Goal: Task Accomplishment & Management: Complete application form

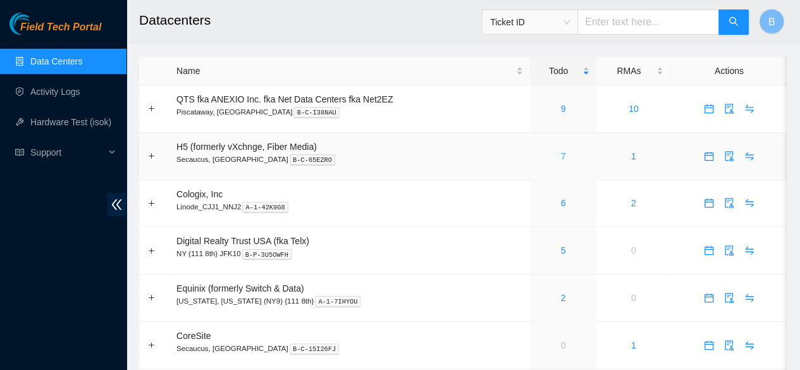
click at [560, 157] on link "7" at bounding box center [562, 156] width 5 height 10
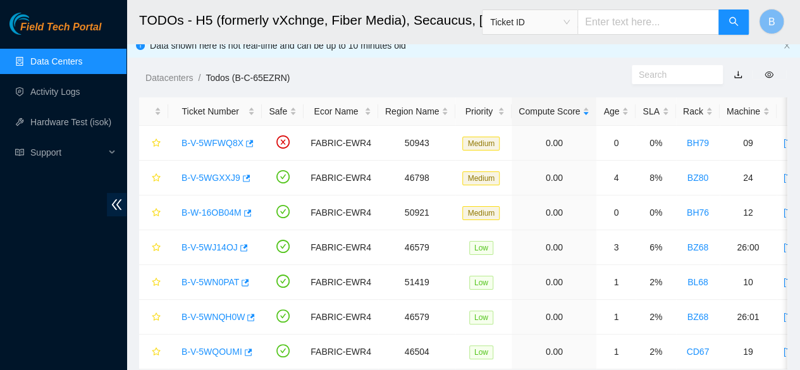
scroll to position [9, 0]
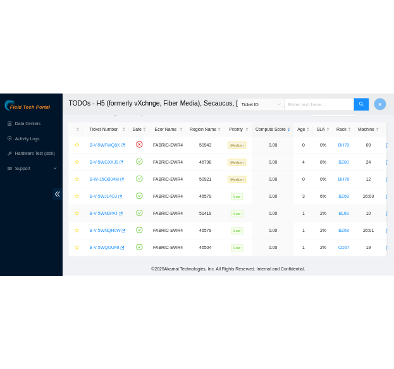
scroll to position [52, 0]
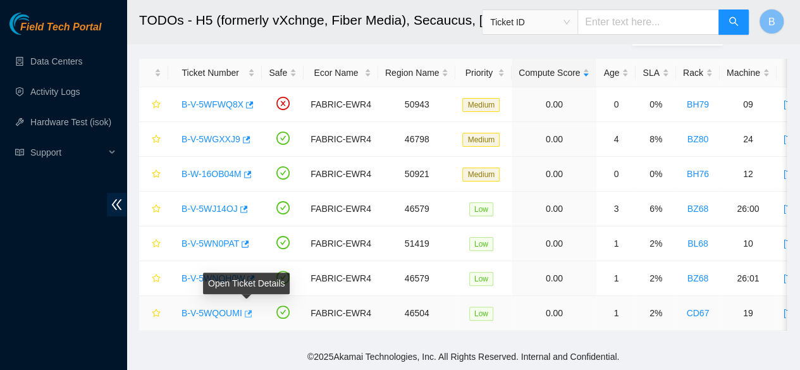
click at [249, 311] on icon "button" at bounding box center [247, 313] width 9 height 9
click at [246, 309] on icon "button" at bounding box center [247, 313] width 9 height 9
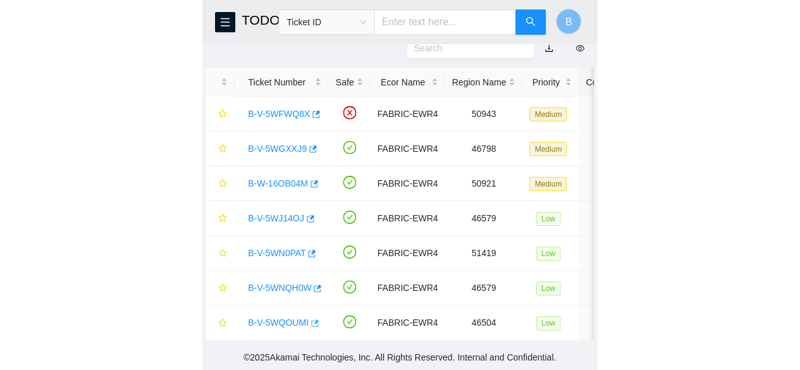
scroll to position [56, 0]
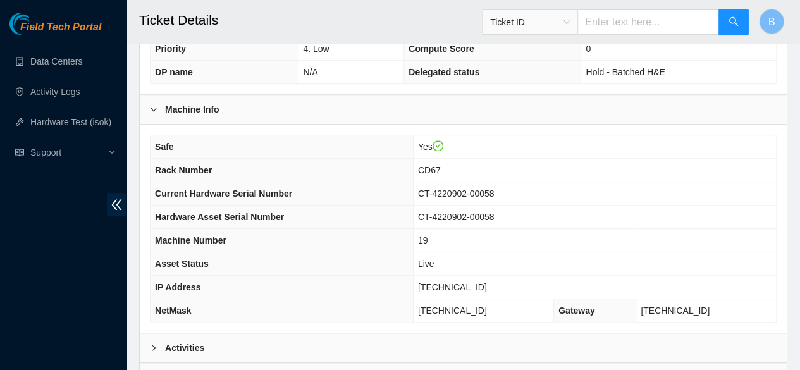
scroll to position [367, 0]
click at [186, 342] on div "Activities" at bounding box center [463, 347] width 647 height 29
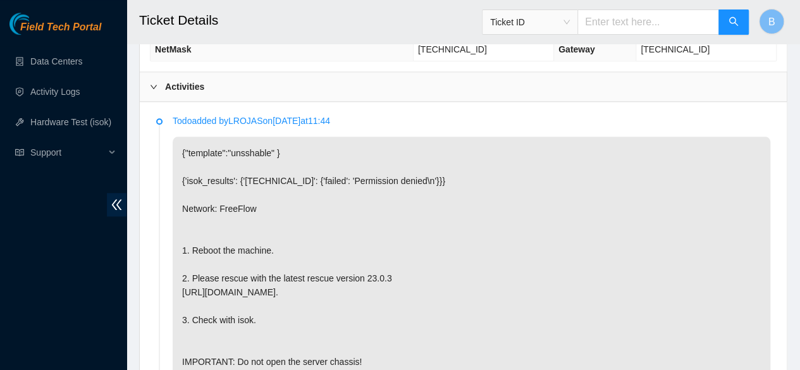
scroll to position [629, 0]
click at [72, 117] on link "Hardware Test (isok)" at bounding box center [70, 122] width 81 height 10
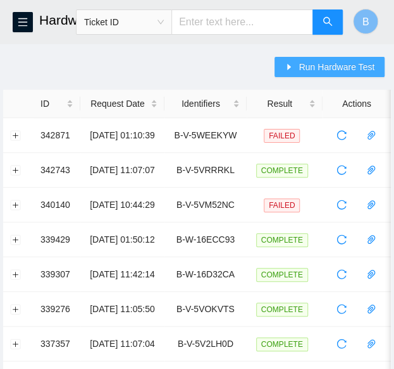
click at [345, 70] on span "Run Hardware Test" at bounding box center [337, 67] width 76 height 14
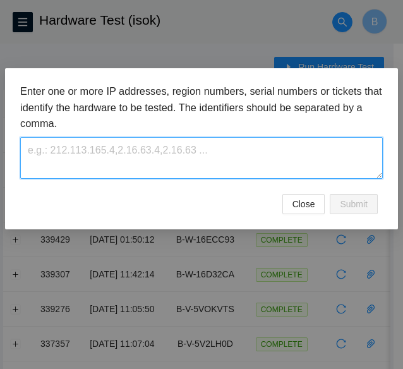
click at [111, 147] on textarea at bounding box center [201, 157] width 363 height 41
paste textarea "B-V-5WQOUMI"
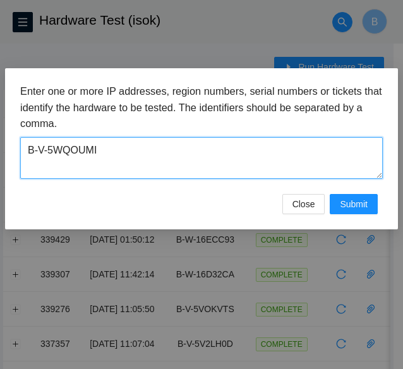
type textarea "B-V-5WQOUMI"
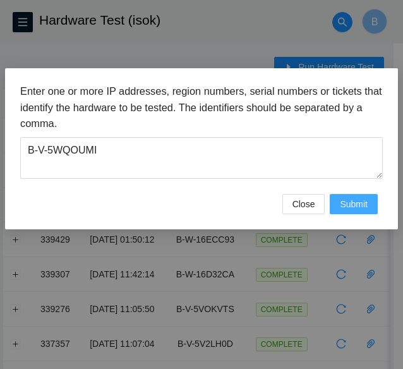
click at [367, 210] on span "Submit" at bounding box center [354, 204] width 28 height 14
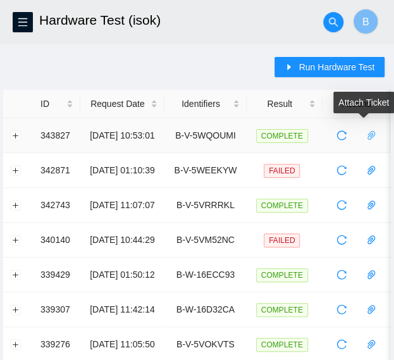
click at [372, 137] on icon "paper-clip" at bounding box center [371, 135] width 10 height 10
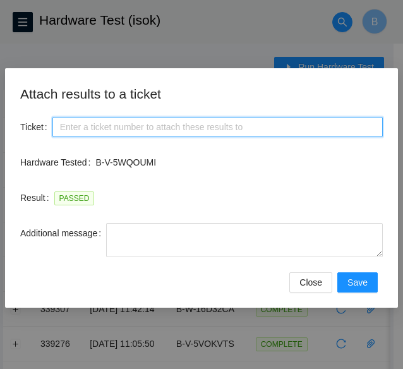
click at [165, 125] on input "Ticket" at bounding box center [217, 127] width 331 height 20
paste input "19"
type input "1"
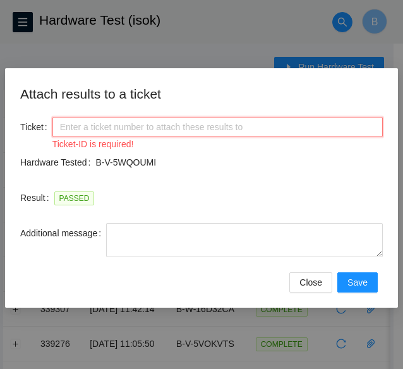
paste input "B-V-5WQOUMI"
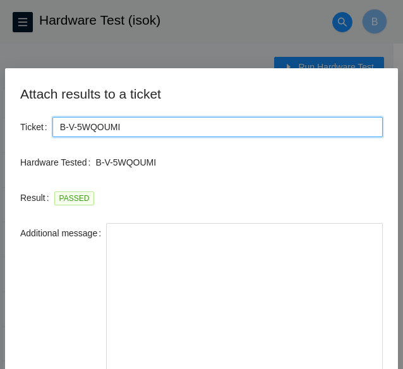
drag, startPoint x: 381, startPoint y: 254, endPoint x: 386, endPoint y: 400, distance: 145.6
click at [386, 369] on html "FTP Data Centers Activity Logs Hardware Test (isok) Support Hardware Test (isok…" at bounding box center [201, 184] width 403 height 369
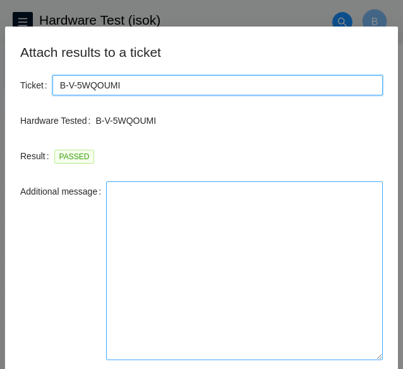
type input "B-V-5WQOUMI"
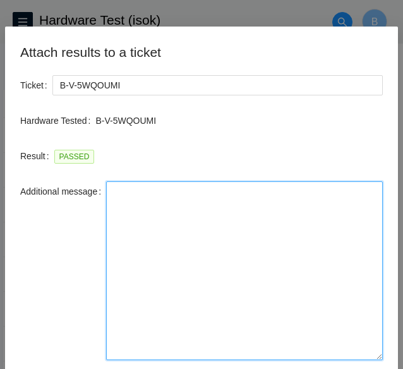
click at [277, 214] on textarea "Additional message" at bounding box center [244, 271] width 277 height 179
paste textarea "-Safely powered down machine -Replaced machine SN() with Machine SN() -Power on…"
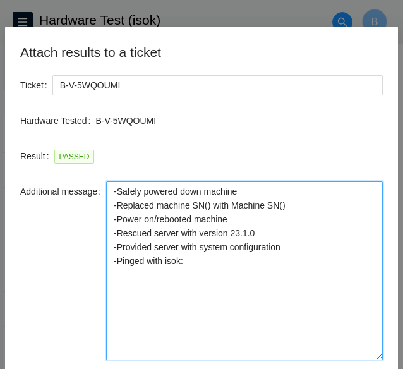
drag, startPoint x: 282, startPoint y: 204, endPoint x: 104, endPoint y: 206, distance: 177.7
click at [106, 206] on textarea "-Safely powered down machine -Replaced machine SN() with Machine SN() -Power on…" at bounding box center [244, 271] width 277 height 179
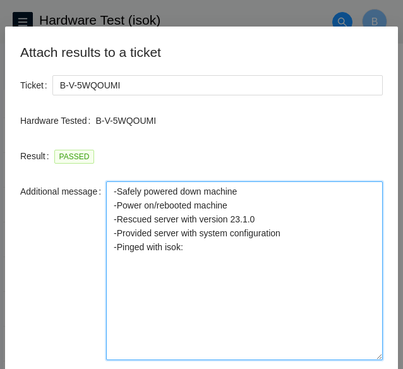
click at [257, 214] on textarea "-Safely powered down machine -Power on/rebooted machine -Rescued server with ve…" at bounding box center [244, 271] width 277 height 179
click at [213, 245] on textarea "-Safely powered down machine -Power on/rebooted machine -Rescued server with ve…" at bounding box center [244, 271] width 277 height 179
click at [195, 288] on textarea "-Safely powered down machine -Power on/rebooted machine -Rescued server with ve…" at bounding box center [244, 271] width 277 height 179
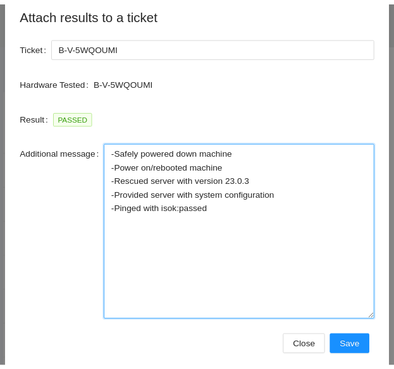
scroll to position [81, 0]
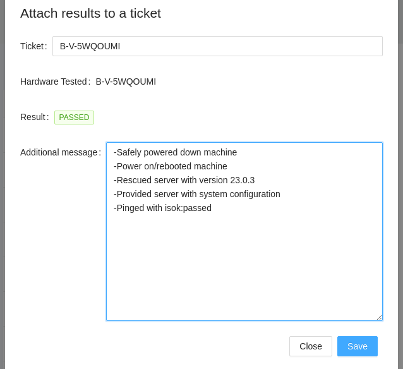
type textarea "-Safely powered down machine -Power on/rebooted machine -Rescued server with ve…"
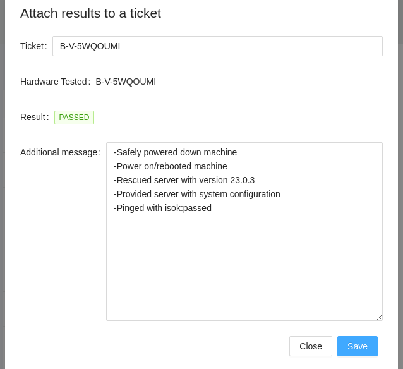
click at [355, 347] on span "Save" at bounding box center [358, 347] width 20 height 14
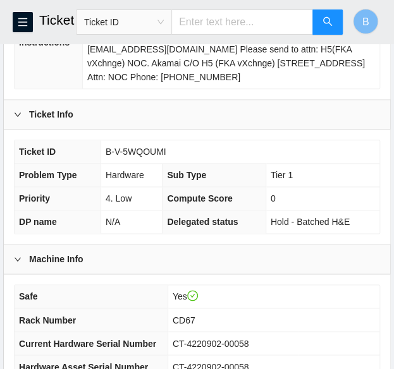
scroll to position [261, 0]
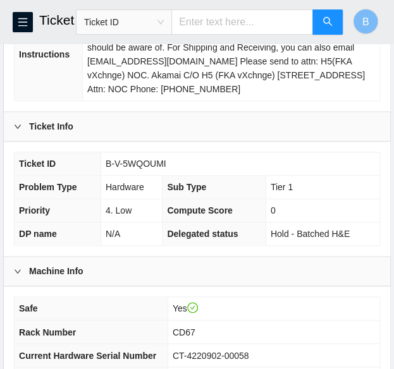
click at [145, 169] on span "B-V-5WQOUMI" at bounding box center [136, 164] width 61 height 10
copy span "B-V-5WQOUMI"
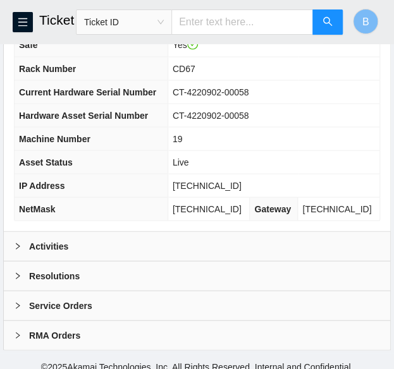
scroll to position [527, 0]
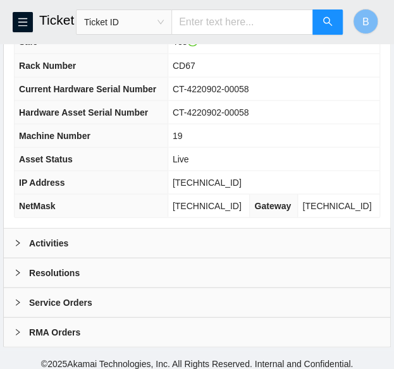
click at [211, 187] on span "[TECHNICAL_ID]" at bounding box center [207, 182] width 69 height 10
copy span "[TECHNICAL_ID]"
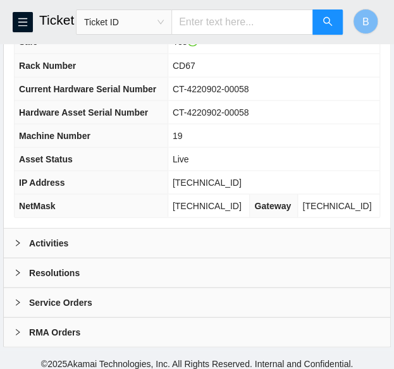
click at [214, 211] on span "[TECHNICAL_ID]" at bounding box center [207, 205] width 69 height 10
copy span "[TECHNICAL_ID]"
click at [194, 70] on span "CD67" at bounding box center [184, 65] width 23 height 10
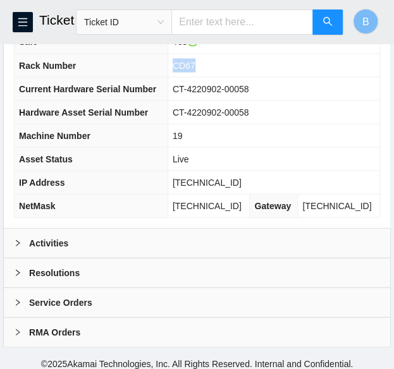
click at [194, 70] on span "CD67" at bounding box center [184, 65] width 23 height 10
copy span "CD67"
click at [183, 140] on span "19" at bounding box center [178, 135] width 10 height 10
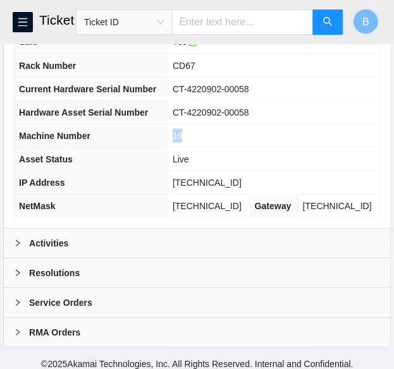
copy span "19"
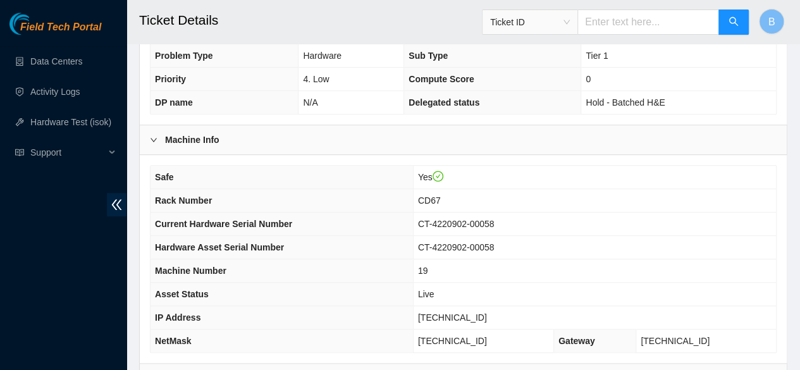
scroll to position [495, 0]
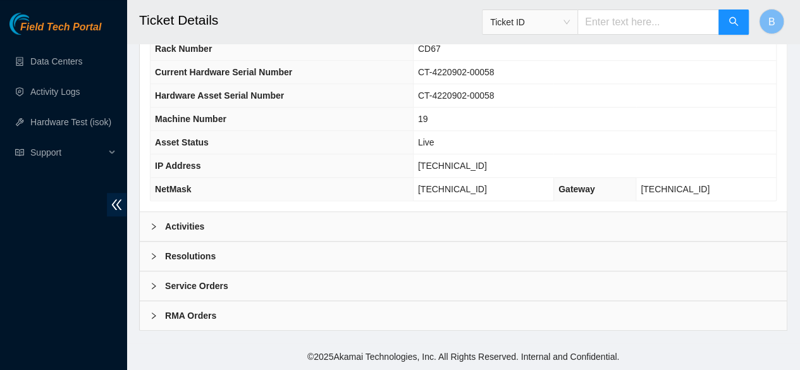
click at [152, 257] on icon "right" at bounding box center [154, 256] width 8 height 8
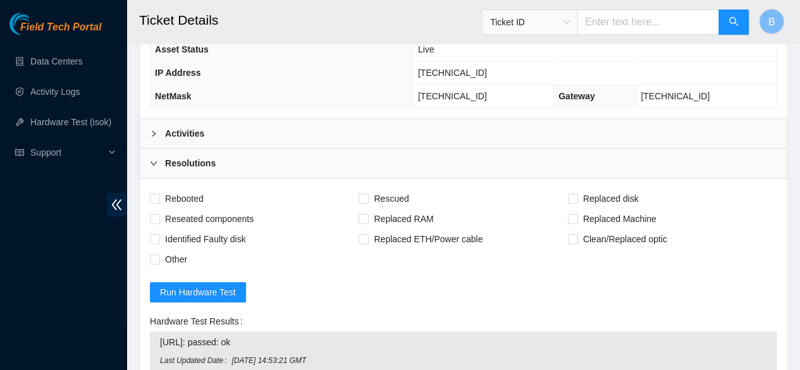
scroll to position [584, 0]
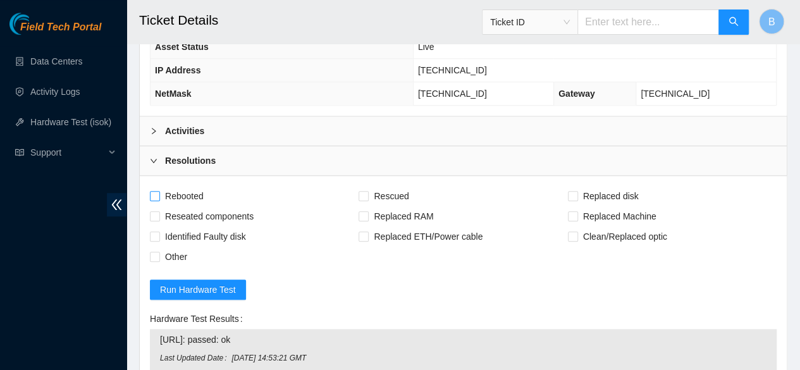
click at [152, 200] on input "Rebooted" at bounding box center [154, 195] width 9 height 9
checkbox input "true"
click at [360, 200] on input "Rescued" at bounding box center [363, 195] width 9 height 9
checkbox input "true"
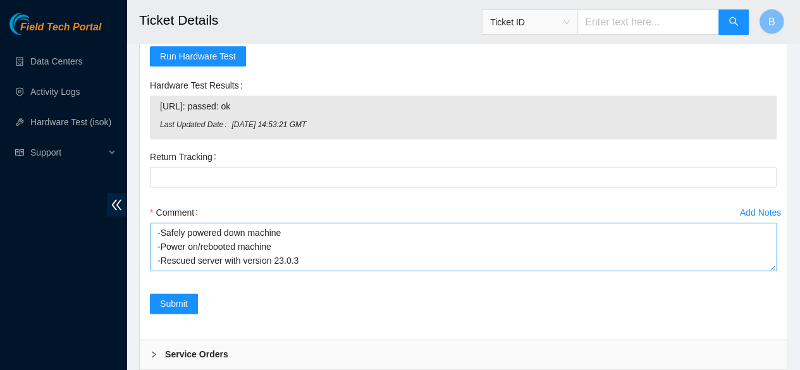
scroll to position [28, 0]
click at [161, 304] on span "Submit" at bounding box center [174, 304] width 28 height 14
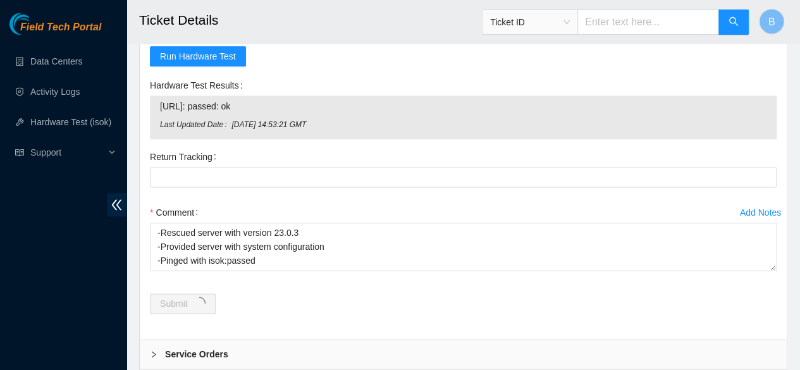
scroll to position [0, 0]
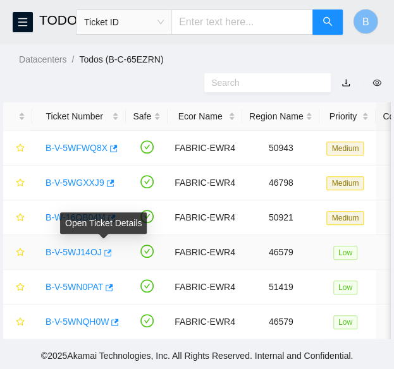
click at [105, 249] on icon "button" at bounding box center [108, 252] width 8 height 7
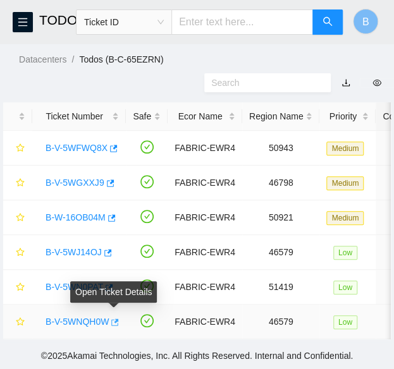
click at [118, 312] on button "button" at bounding box center [114, 322] width 10 height 20
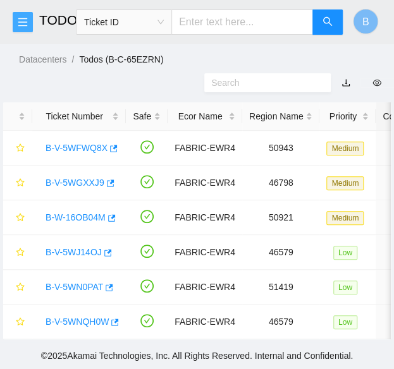
click at [16, 24] on span "menu" at bounding box center [22, 22] width 19 height 10
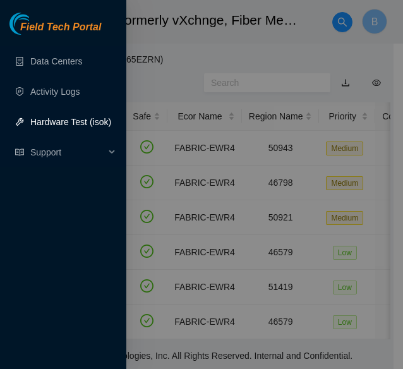
click at [61, 127] on link "Hardware Test (isok)" at bounding box center [70, 122] width 81 height 10
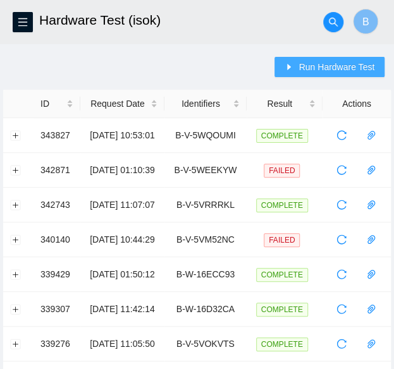
click at [339, 69] on span "Run Hardware Test" at bounding box center [337, 67] width 76 height 14
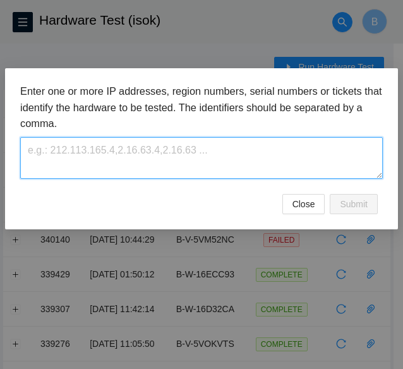
click at [176, 157] on textarea at bounding box center [201, 157] width 363 height 41
paste textarea "B-V-5WJ14OJ"
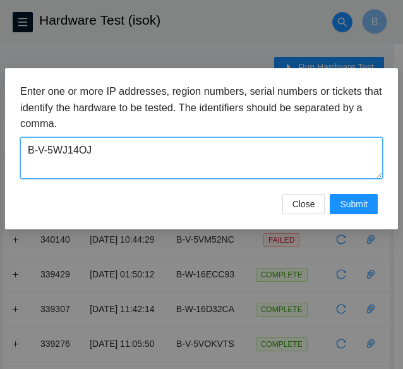
type textarea "B-V-5WJ14OJ"
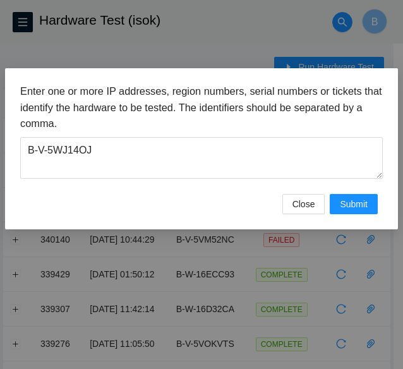
click at [369, 192] on div "Enter one or more IP addresses, region numbers, serial numbers or tickets that …" at bounding box center [201, 138] width 363 height 111
click at [364, 210] on span "Submit" at bounding box center [354, 204] width 28 height 14
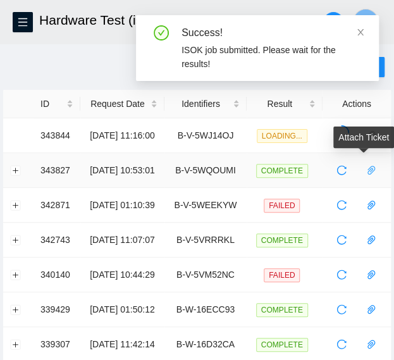
click at [374, 168] on icon "paper-clip" at bounding box center [371, 170] width 10 height 10
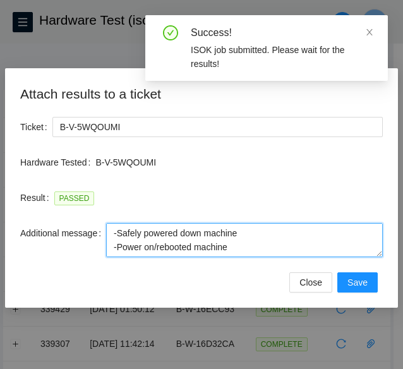
click at [264, 240] on textarea "-Safely powered down machine -Power on/rebooted machine -Rescued server with ve…" at bounding box center [244, 240] width 277 height 34
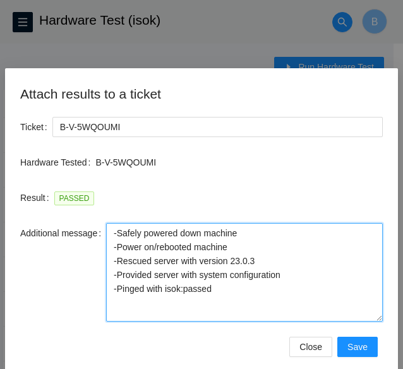
drag, startPoint x: 377, startPoint y: 255, endPoint x: 397, endPoint y: 347, distance: 94.5
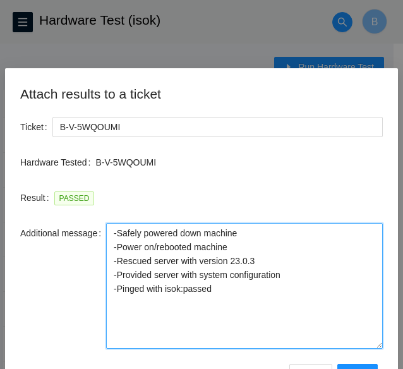
drag, startPoint x: 397, startPoint y: 347, endPoint x: 230, endPoint y: 294, distance: 175.8
click at [230, 294] on textarea "-Safely powered down machine -Power on/rebooted machine -Rescued server with ve…" at bounding box center [244, 286] width 277 height 126
drag, startPoint x: 224, startPoint y: 290, endPoint x: 97, endPoint y: 231, distance: 140.3
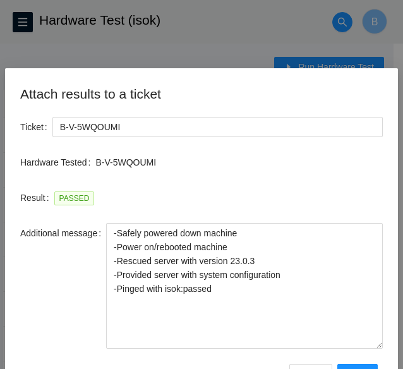
drag, startPoint x: 97, startPoint y: 231, endPoint x: 56, endPoint y: 309, distance: 88.0
click at [56, 309] on div "Additional message" at bounding box center [63, 286] width 86 height 126
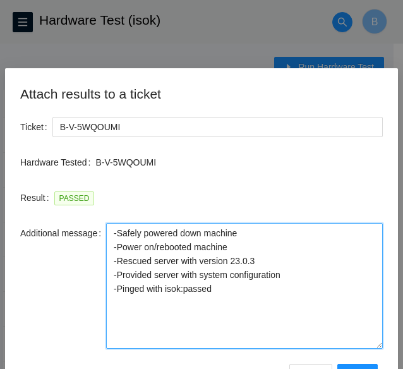
drag, startPoint x: 221, startPoint y: 292, endPoint x: 120, endPoint y: 228, distance: 119.3
drag, startPoint x: 120, startPoint y: 228, endPoint x: 223, endPoint y: 296, distance: 122.8
click at [223, 296] on div "Additional message -Safely powered down machine -Power on/rebooted machine -Res…" at bounding box center [201, 286] width 363 height 126
click at [218, 292] on textarea "-Safely powered down machine -Power on/rebooted machine -Rescued server with ve…" at bounding box center [244, 286] width 277 height 126
drag, startPoint x: 218, startPoint y: 292, endPoint x: 110, endPoint y: 234, distance: 122.2
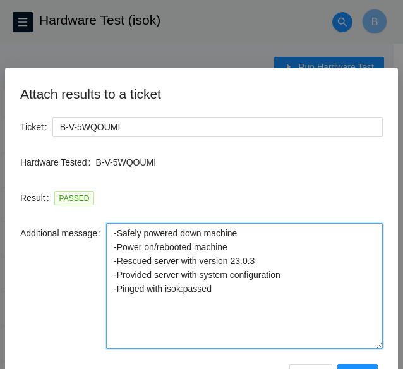
click at [110, 234] on textarea "-Safely powered down machine -Power on/rebooted machine -Rescued server with ve…" at bounding box center [244, 286] width 277 height 126
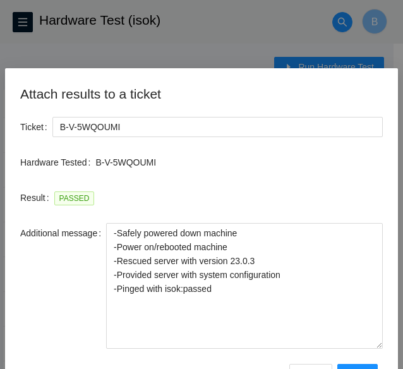
click at [195, 20] on div "Attach results to a ticket Ticket B-V-5WQOUMI Hardware Tested B-V-5WQOUMI Resul…" at bounding box center [201, 184] width 403 height 369
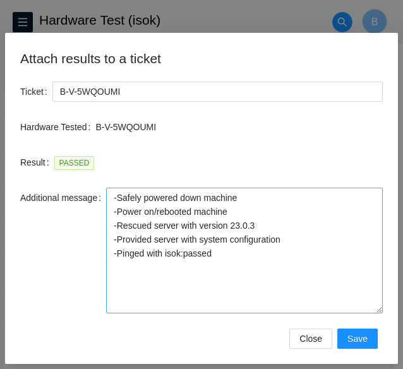
scroll to position [36, 0]
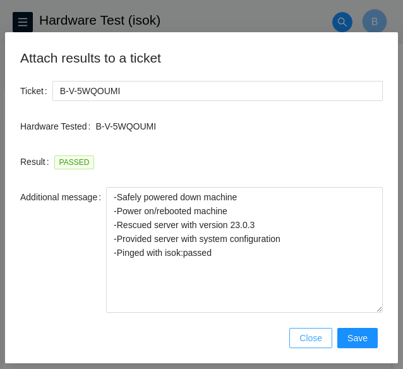
click at [307, 340] on span "Close" at bounding box center [311, 338] width 23 height 14
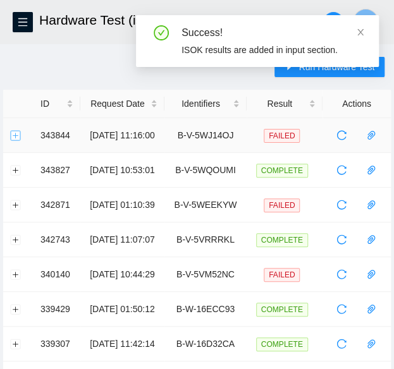
click at [15, 133] on button "Expand row" at bounding box center [16, 135] width 10 height 10
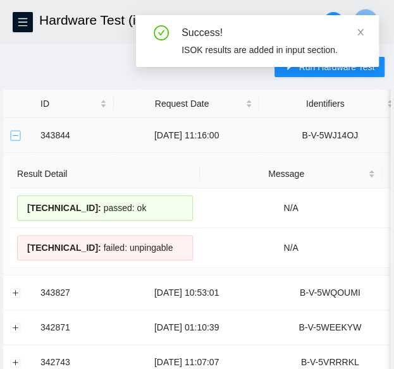
click at [15, 133] on button "Collapse row" at bounding box center [16, 135] width 10 height 10
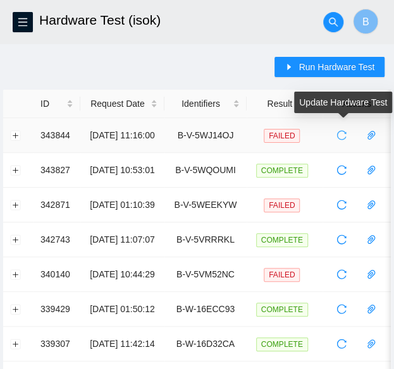
click at [343, 136] on icon "reload" at bounding box center [341, 135] width 10 height 10
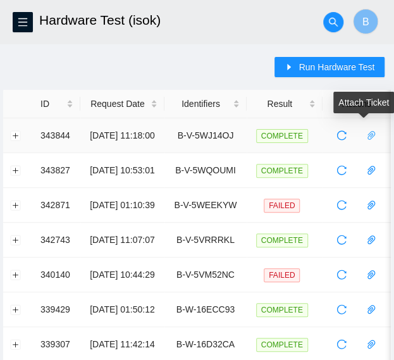
click at [367, 136] on icon "paper-clip" at bounding box center [371, 135] width 10 height 10
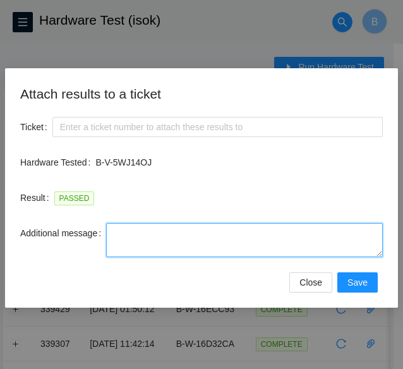
click at [185, 235] on textarea "Additional message" at bounding box center [244, 240] width 277 height 34
paste textarea "-Safely powered down machine -Power on/rebooted machine -Rescued server with ve…"
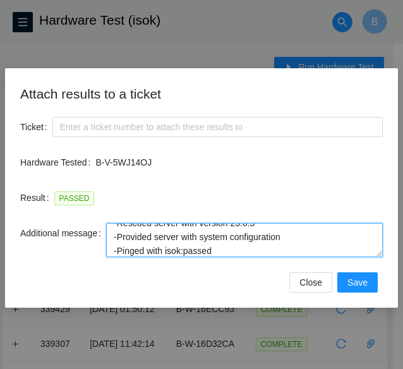
type textarea "-Safely powered down machine -Power on/rebooted machine -Rescued server with ve…"
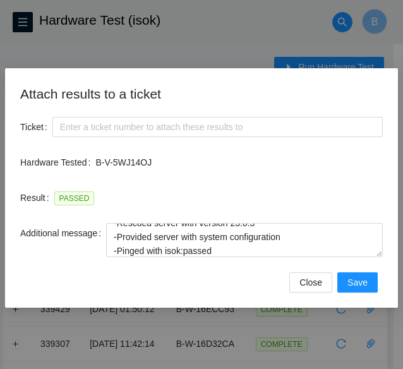
drag, startPoint x: 378, startPoint y: 258, endPoint x: 386, endPoint y: 329, distance: 72.0
click at [386, 329] on div "Attach results to a ticket Ticket Hardware Tested B-V-5WJ14OJ Result PASSED Add…" at bounding box center [201, 184] width 403 height 369
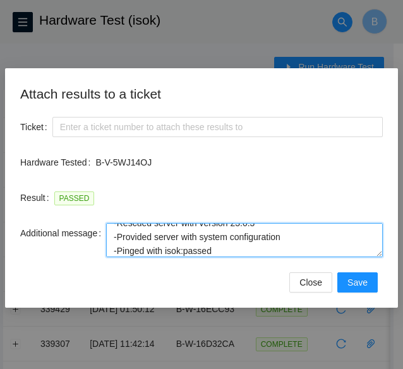
drag, startPoint x: 378, startPoint y: 256, endPoint x: 381, endPoint y: 274, distance: 18.0
click at [381, 274] on form "Ticket Hardware Tested B-V-5WJ14OJ Result PASSED Additional message -Safely pow…" at bounding box center [201, 205] width 363 height 176
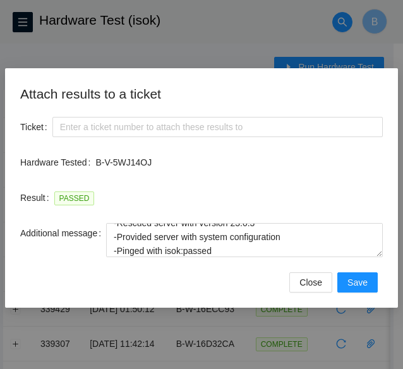
click at [383, 256] on div "Attach results to a ticket Ticket Hardware Tested B-V-5WJ14OJ Result PASSED Add…" at bounding box center [201, 188] width 393 height 240
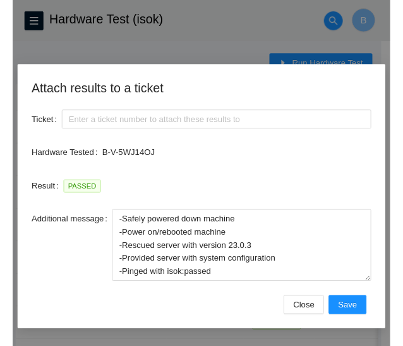
scroll to position [0, 0]
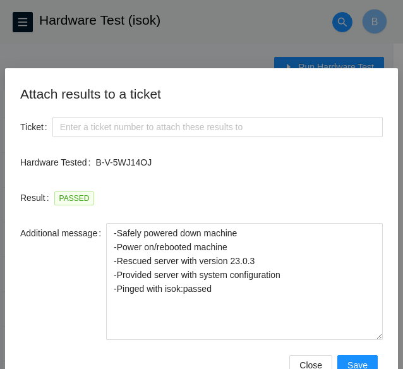
drag, startPoint x: 380, startPoint y: 255, endPoint x: 382, endPoint y: 337, distance: 82.2
click at [382, 337] on div "Attach results to a ticket Ticket Hardware Tested B-V-5WJ14OJ Result PASSED Add…" at bounding box center [201, 229] width 393 height 323
drag, startPoint x: 148, startPoint y: 162, endPoint x: 86, endPoint y: 161, distance: 62.0
click at [86, 161] on div "Hardware Tested B-V-5WJ14OJ" at bounding box center [201, 162] width 363 height 20
copy div "B-V-5WJ14OJ"
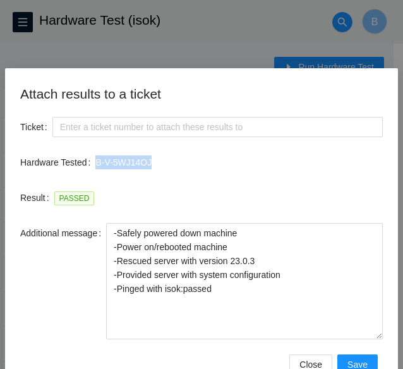
copy div "B-V-5WJ14OJ"
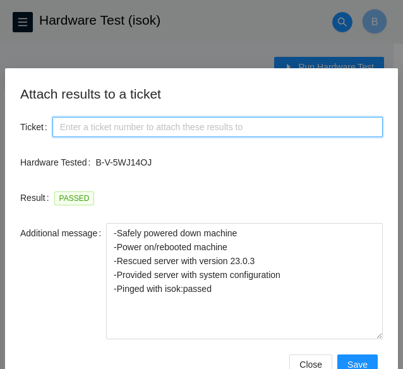
click at [99, 126] on input "Ticket" at bounding box center [217, 127] width 331 height 20
paste input "B-V-5WJ14OJ"
type input "B-V-5WJ14OJ"
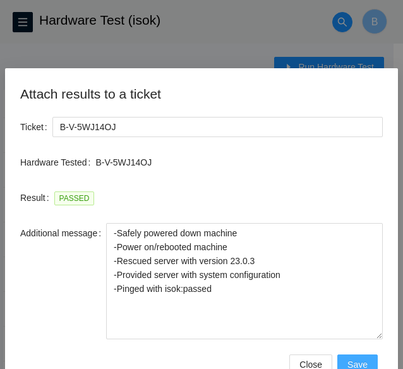
click at [360, 367] on span "Save" at bounding box center [358, 365] width 20 height 14
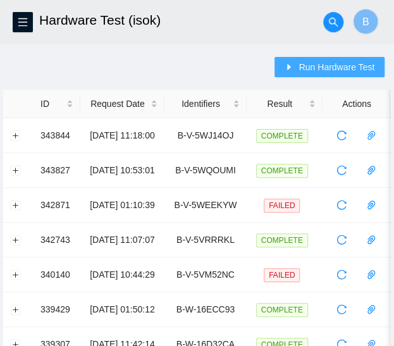
click at [350, 73] on span "Run Hardware Test" at bounding box center [337, 67] width 76 height 14
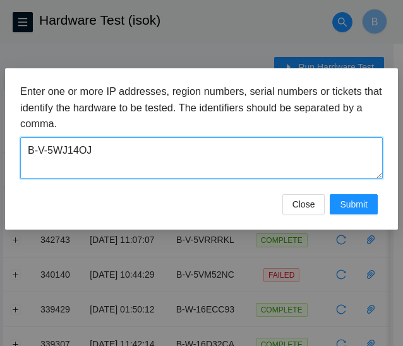
click at [108, 150] on textarea "B-V-5WJ14OJ" at bounding box center [201, 157] width 363 height 41
paste textarea "NQH0W"
type textarea "B-V-5WNQH0W"
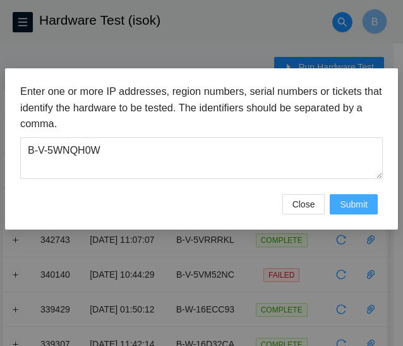
click at [362, 204] on span "Submit" at bounding box center [354, 204] width 28 height 14
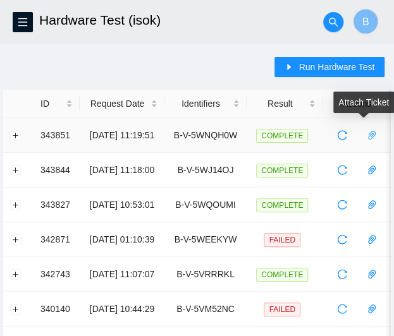
click at [373, 135] on icon "paper-clip" at bounding box center [371, 135] width 8 height 9
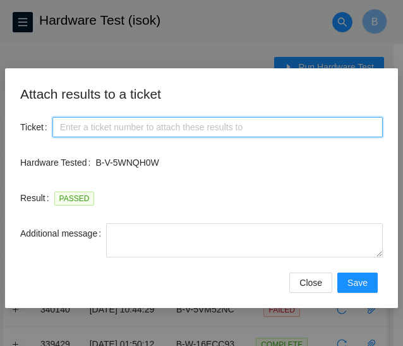
click at [105, 125] on input "Ticket" at bounding box center [217, 127] width 331 height 20
paste input "B-V-5WNQH0W"
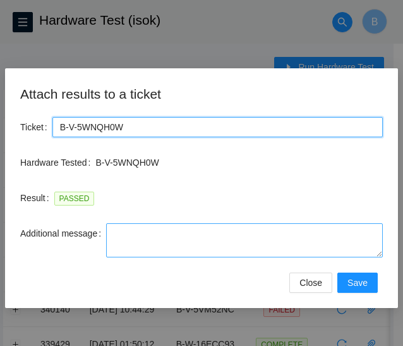
type input "B-V-5WNQH0W"
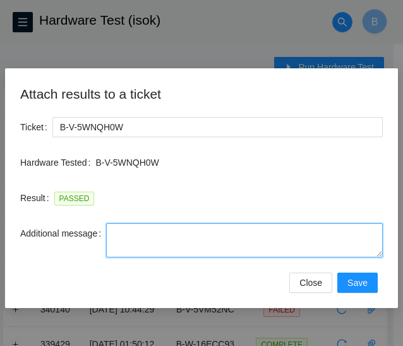
click at [147, 233] on textarea "Additional message" at bounding box center [244, 240] width 277 height 34
paste textarea "-Safely powered down machine -Power on/rebooted machine -Rescued server with ve…"
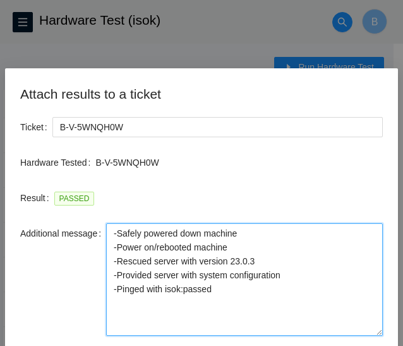
drag, startPoint x: 378, startPoint y: 252, endPoint x: 401, endPoint y: 370, distance: 119.8
click at [401, 346] on html "FTP Data Centers Activity Logs Hardware Test (isok) Support Hardware Test (isok…" at bounding box center [201, 173] width 403 height 346
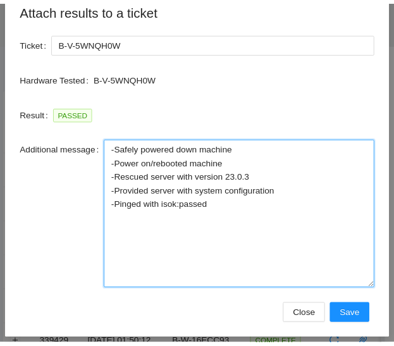
scroll to position [94, 0]
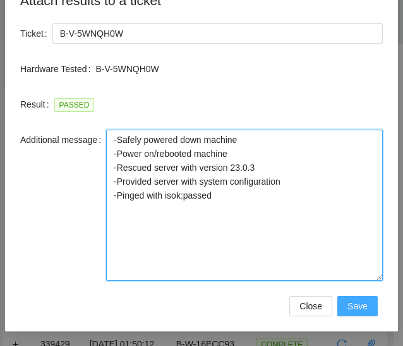
type textarea "-Safely powered down machine -Power on/rebooted machine -Rescued server with ve…"
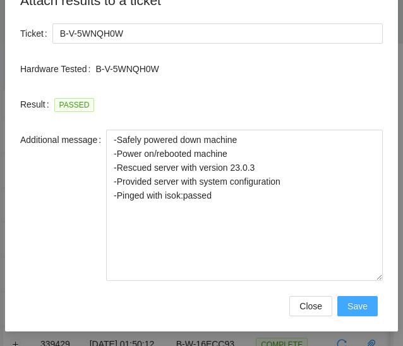
click at [349, 314] on button "Save" at bounding box center [358, 306] width 40 height 20
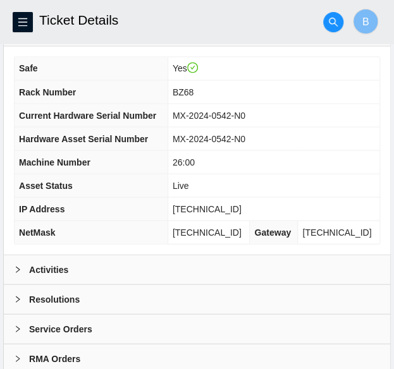
scroll to position [502, 0]
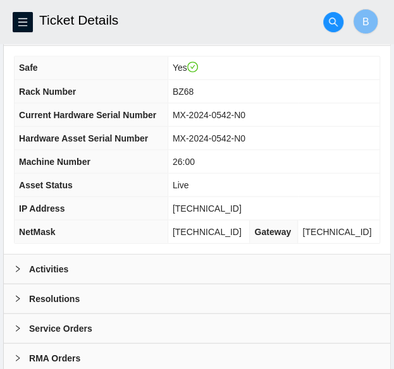
click at [221, 213] on span "[TECHNICAL_ID]" at bounding box center [207, 208] width 69 height 10
copy span "[TECHNICAL_ID]"
click at [222, 237] on span "[TECHNICAL_ID]" at bounding box center [207, 231] width 69 height 10
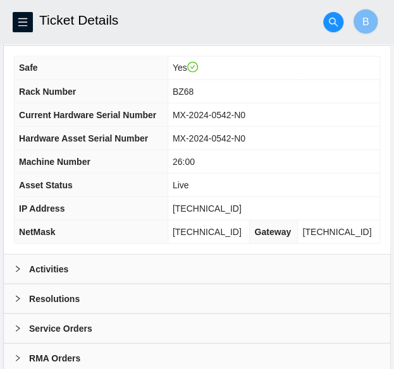
click at [222, 237] on span "[TECHNICAL_ID]" at bounding box center [207, 231] width 69 height 10
copy span "[TECHNICAL_ID]"
click at [194, 96] on span "BZ68" at bounding box center [183, 91] width 21 height 10
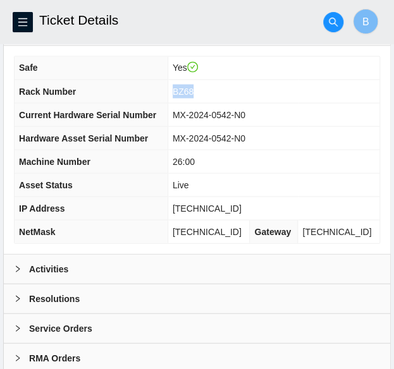
click at [194, 96] on span "BZ68" at bounding box center [183, 91] width 21 height 10
copy span "BZ68"
click at [195, 166] on span "26:00" at bounding box center [184, 161] width 22 height 10
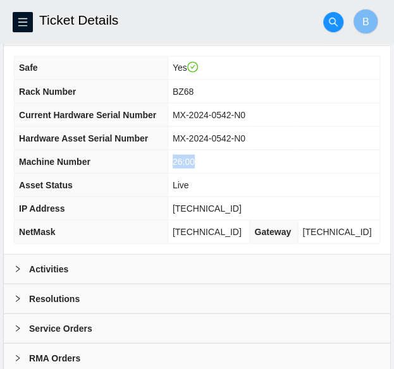
copy span "26:00"
click at [65, 281] on div "Activities" at bounding box center [197, 268] width 386 height 29
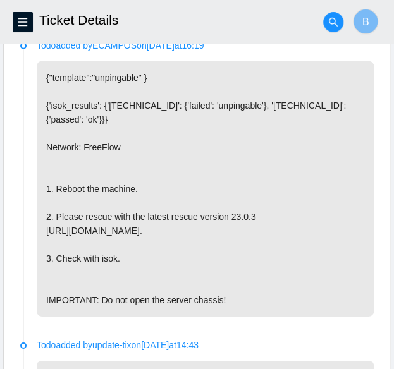
scroll to position [691, 0]
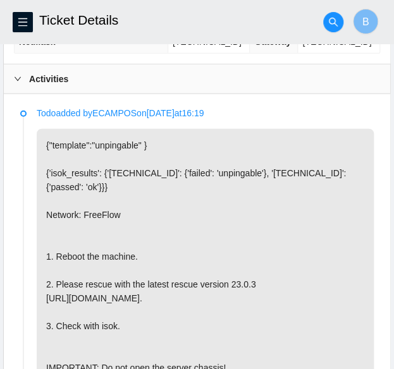
click at [39, 86] on b "Activities" at bounding box center [48, 79] width 39 height 14
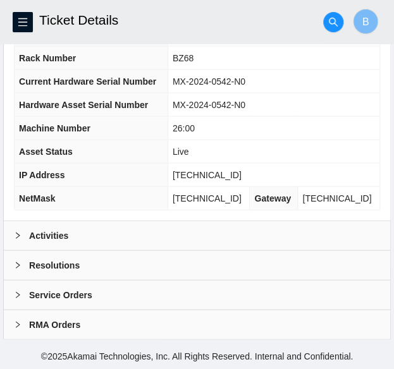
scroll to position [347, 0]
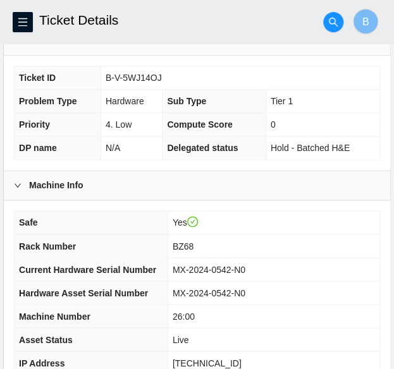
click at [128, 83] on span "B-V-5WJ14OJ" at bounding box center [134, 78] width 56 height 10
copy span "B-V-5WJ14OJ"
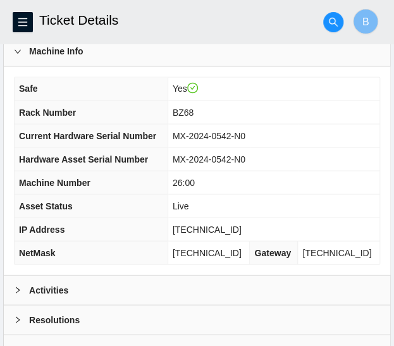
scroll to position [579, 0]
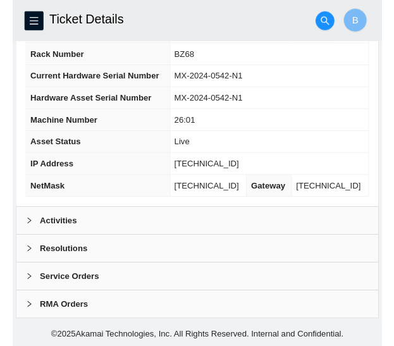
scroll to position [541, 0]
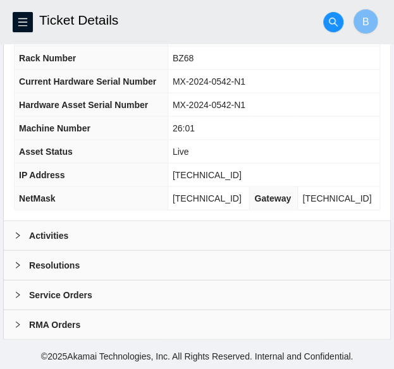
click at [228, 180] on span "[TECHNICAL_ID]" at bounding box center [207, 174] width 69 height 10
click at [228, 180] on span "23.40.178.55" at bounding box center [207, 174] width 69 height 10
copy span "23.40.178.55"
click at [230, 203] on span "[TECHNICAL_ID]" at bounding box center [207, 198] width 69 height 10
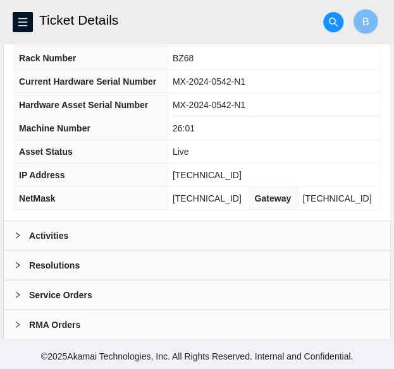
click at [230, 203] on span "[TECHNICAL_ID]" at bounding box center [207, 198] width 69 height 10
copy span "[TECHNICAL_ID]"
click at [194, 63] on span "BZ68" at bounding box center [183, 57] width 21 height 10
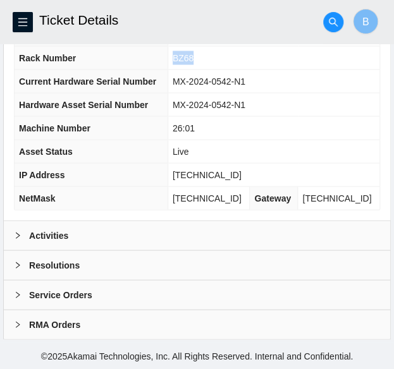
click at [194, 63] on span "BZ68" at bounding box center [183, 57] width 21 height 10
copy span "BZ68"
click at [195, 133] on span "26:01" at bounding box center [184, 128] width 22 height 10
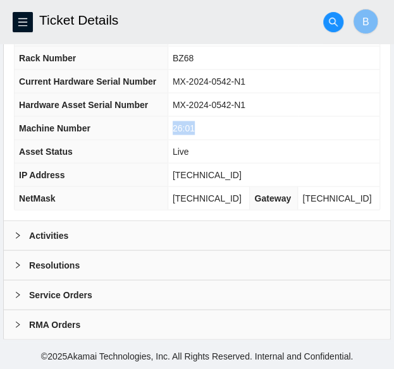
copy span "26:01"
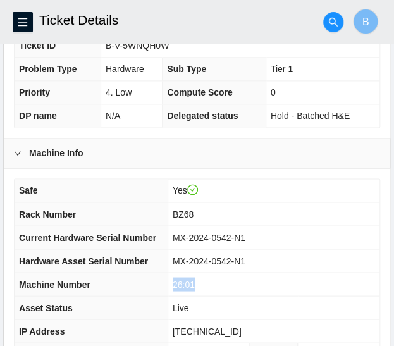
scroll to position [378, 0]
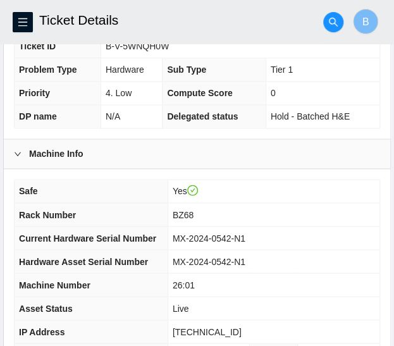
click at [135, 51] on span "B-V-5WNQH0W" at bounding box center [137, 46] width 63 height 10
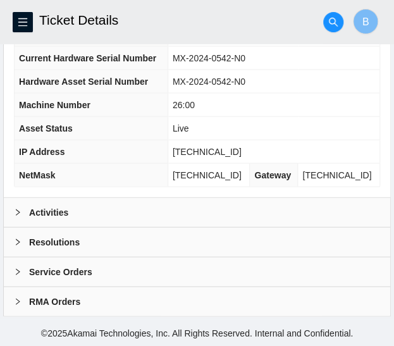
scroll to position [579, 0]
click at [54, 245] on b "Resolutions" at bounding box center [54, 242] width 51 height 14
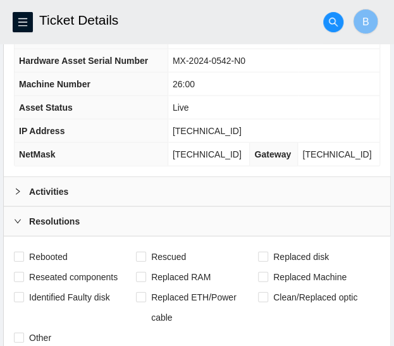
scroll to position [619, 0]
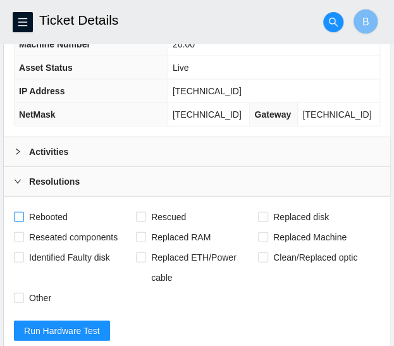
click at [15, 221] on input "Rebooted" at bounding box center [18, 216] width 9 height 9
checkbox input "true"
click at [143, 222] on span at bounding box center [141, 217] width 10 height 10
click at [143, 221] on input "Rescued" at bounding box center [140, 216] width 9 height 9
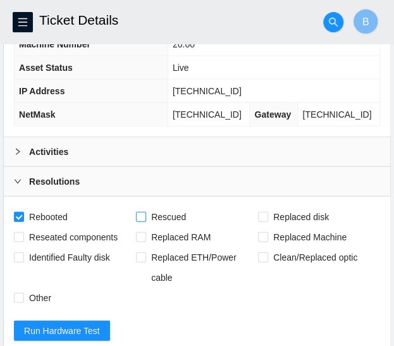
checkbox input "true"
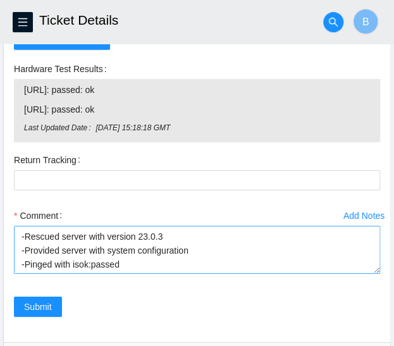
scroll to position [28, 0]
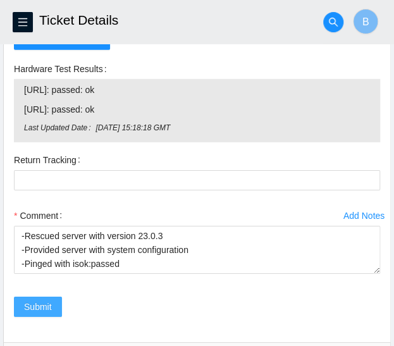
click at [34, 314] on span "Submit" at bounding box center [38, 307] width 28 height 14
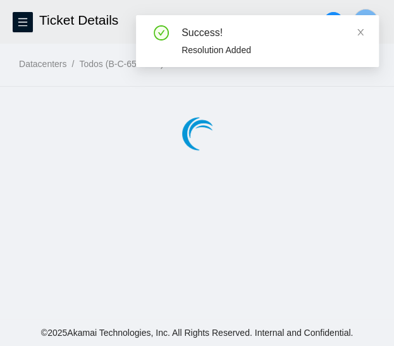
scroll to position [0, 0]
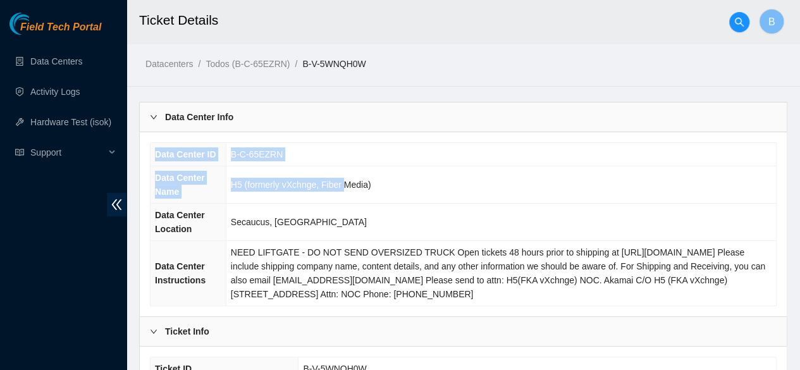
drag, startPoint x: 340, startPoint y: 174, endPoint x: 343, endPoint y: 72, distance: 101.9
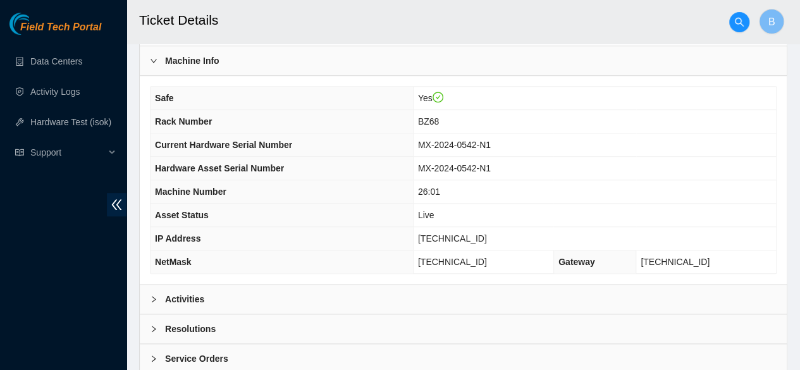
scroll to position [416, 0]
click at [157, 330] on div at bounding box center [157, 328] width 15 height 14
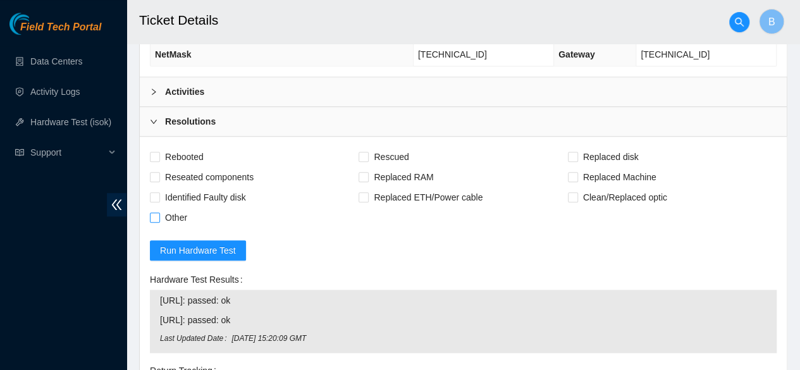
scroll to position [628, 0]
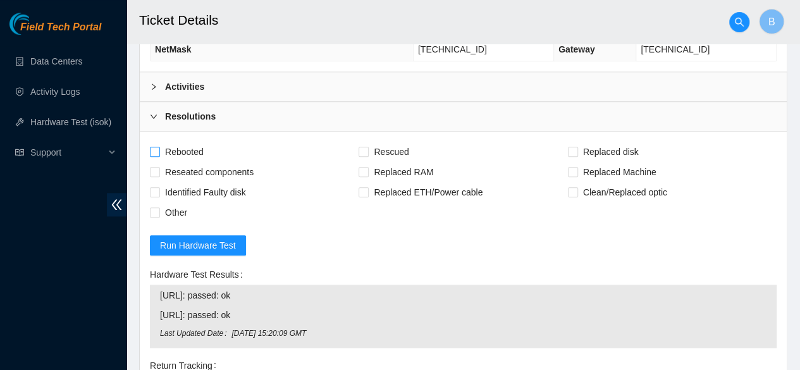
click at [157, 157] on span at bounding box center [155, 152] width 10 height 10
click at [157, 156] on input "Rebooted" at bounding box center [154, 151] width 9 height 9
checkbox input "true"
click at [363, 156] on input "Rescued" at bounding box center [363, 151] width 9 height 9
checkbox input "true"
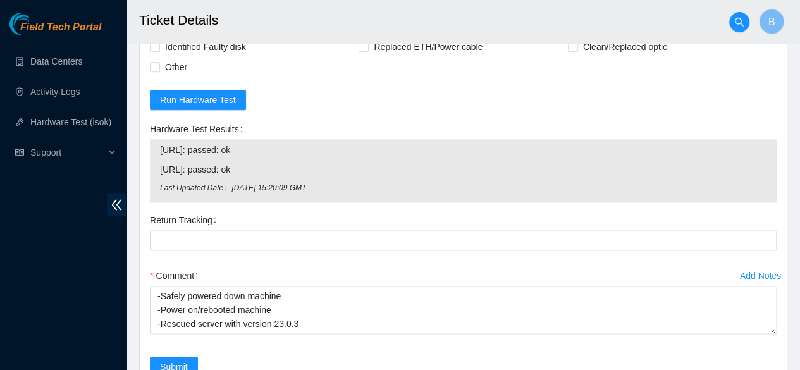
scroll to position [803, 0]
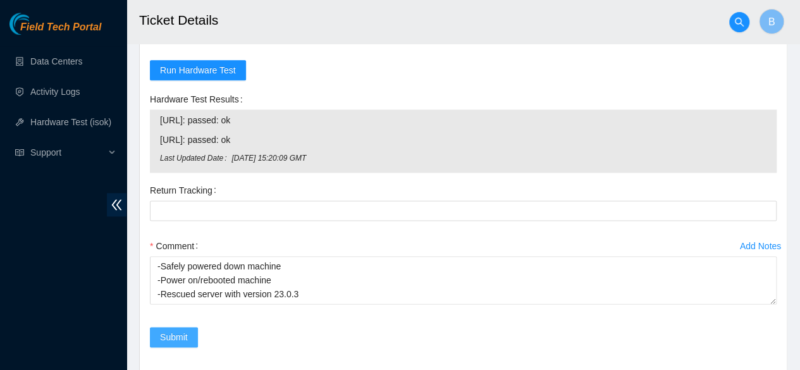
click at [169, 340] on span "Submit" at bounding box center [174, 337] width 28 height 14
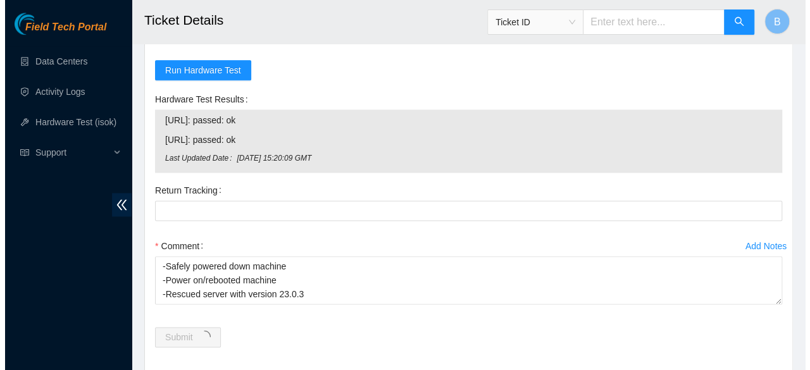
scroll to position [0, 0]
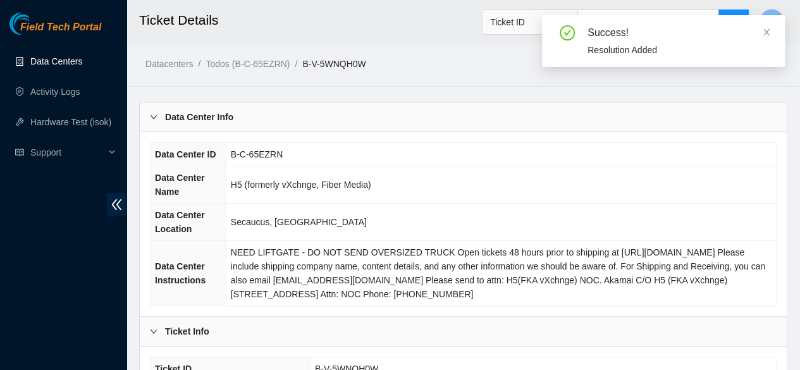
click at [50, 56] on link "Data Centers" at bounding box center [56, 61] width 52 height 10
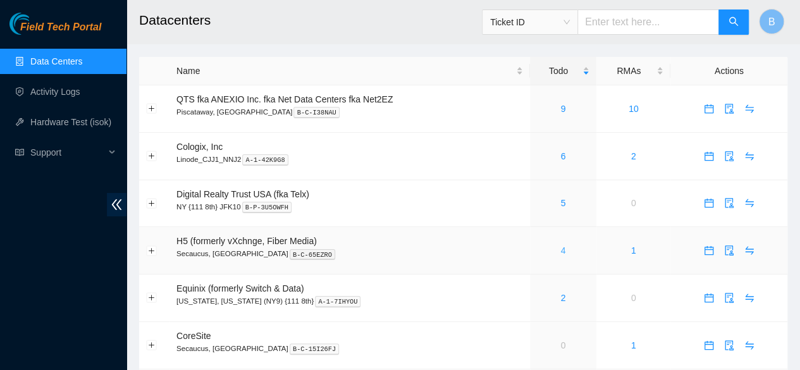
click at [403, 252] on link "4" at bounding box center [562, 250] width 5 height 10
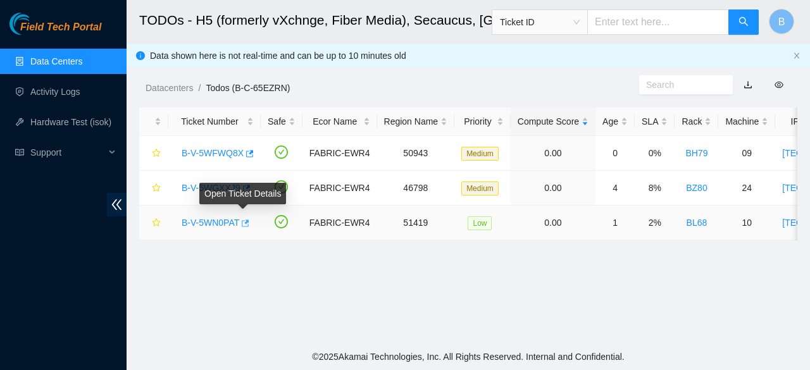
click at [243, 219] on icon "button" at bounding box center [246, 222] width 8 height 7
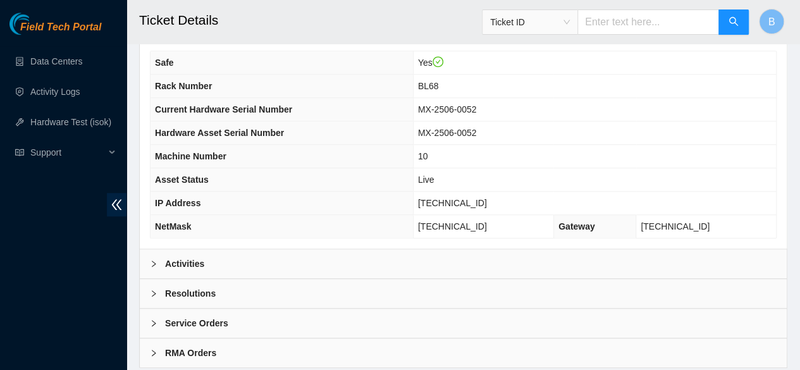
scroll to position [465, 0]
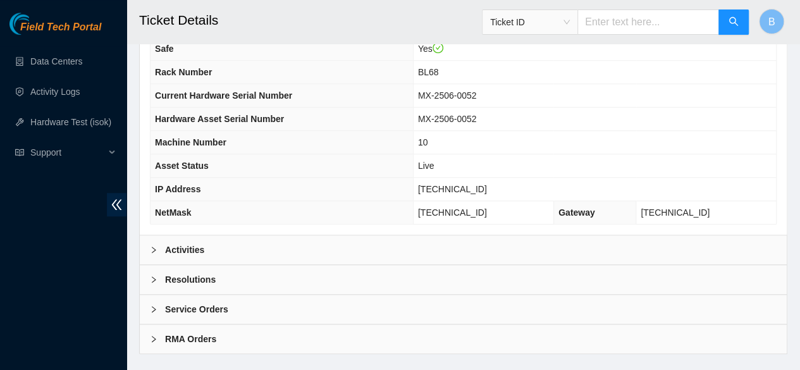
click at [182, 264] on div "Activities" at bounding box center [463, 249] width 647 height 29
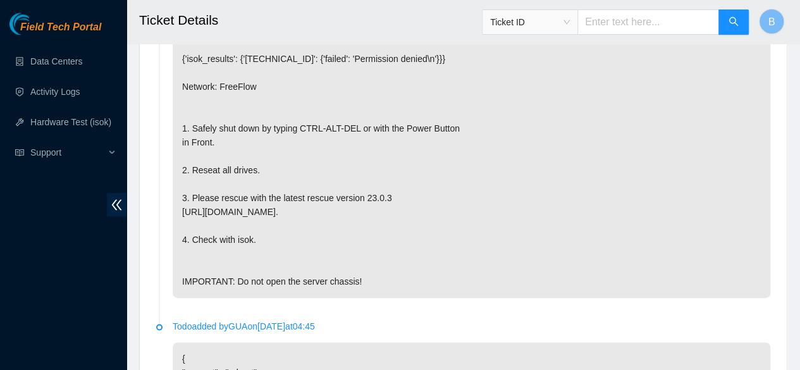
scroll to position [751, 0]
